Goal: Task Accomplishment & Management: Manage account settings

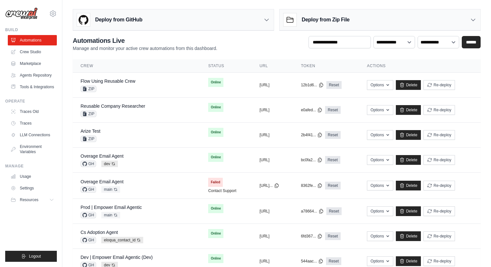
click at [109, 182] on link "Overage Email Agent" at bounding box center [102, 181] width 43 height 5
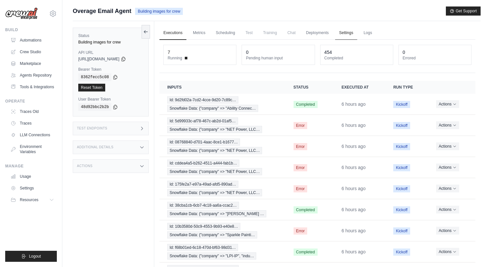
click at [346, 34] on link "Settings" at bounding box center [346, 33] width 22 height 14
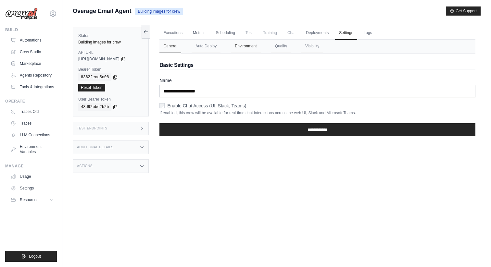
click at [248, 51] on button "Environment" at bounding box center [246, 47] width 30 height 14
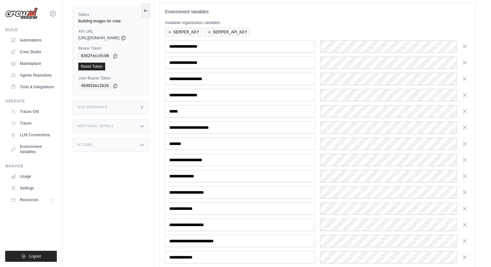
scroll to position [126, 0]
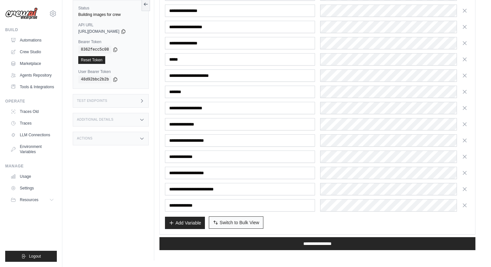
click at [253, 225] on span "Switch to Bulk View" at bounding box center [240, 223] width 40 height 6
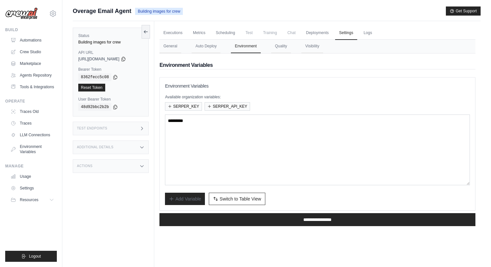
scroll to position [5, 0]
